Goal: Navigation & Orientation: Find specific page/section

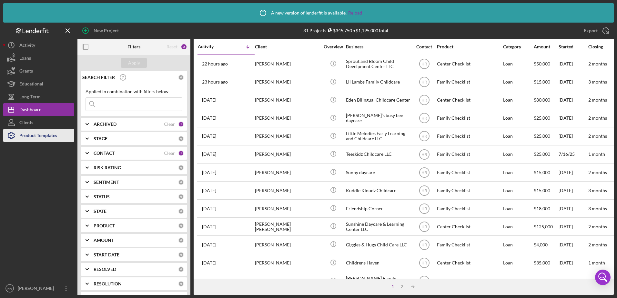
click at [39, 136] on div "Product Templates" at bounding box center [38, 136] width 38 height 15
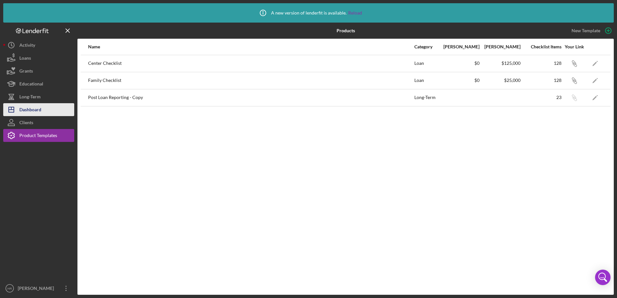
click at [30, 108] on div "Dashboard" at bounding box center [30, 110] width 22 height 15
